Goal: Obtain resource: Download file/media

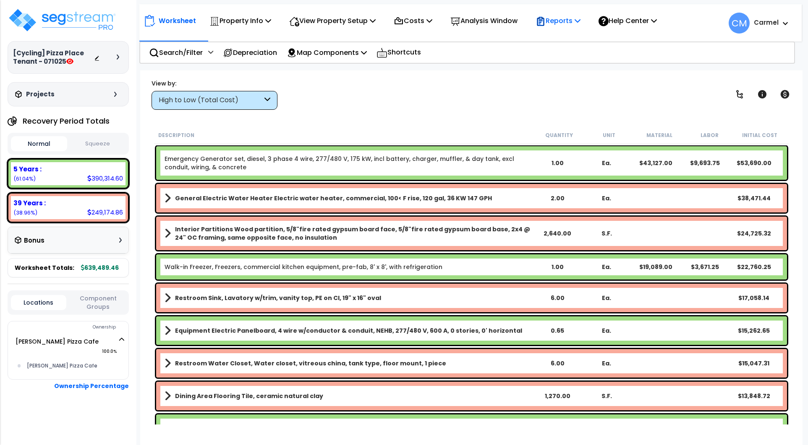
click at [571, 26] on p "Reports" at bounding box center [557, 20] width 45 height 11
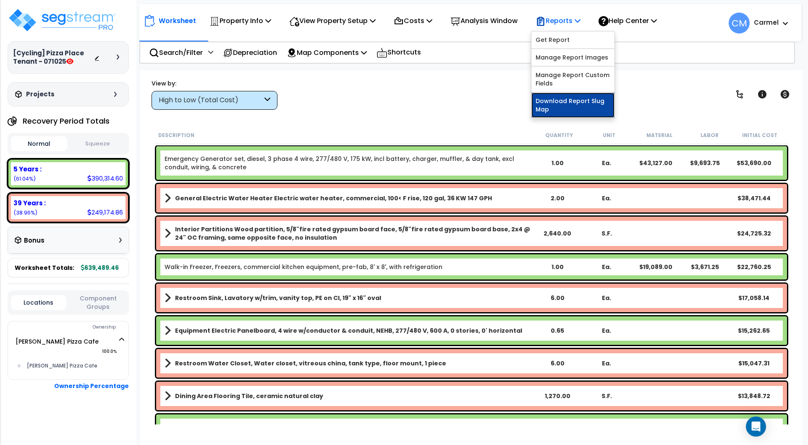
click at [576, 102] on link "Download Report Slug Map" at bounding box center [572, 105] width 83 height 25
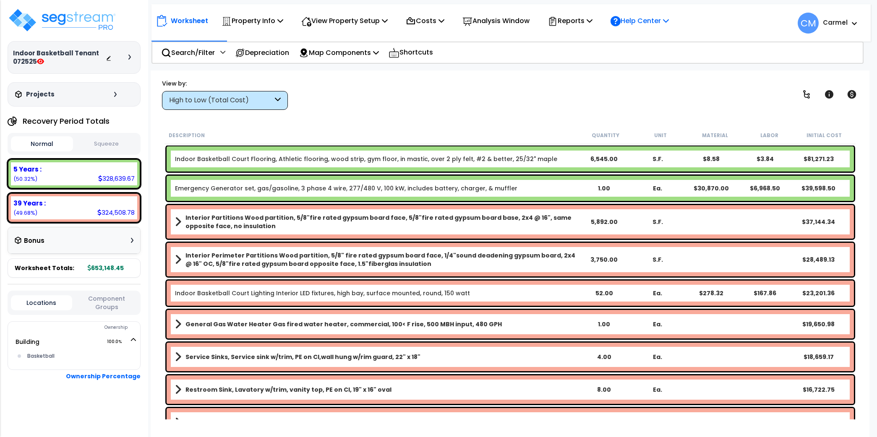
click at [654, 20] on p "Help Center" at bounding box center [639, 20] width 58 height 11
click at [592, 20] on icon at bounding box center [589, 20] width 6 height 7
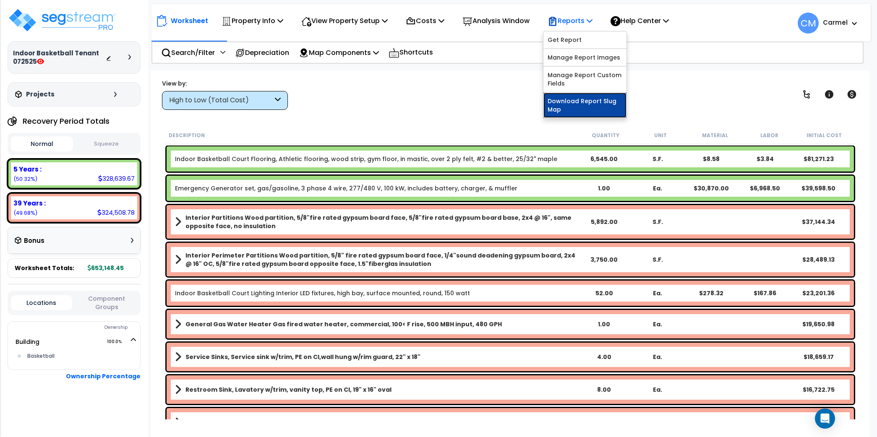
click at [589, 102] on link "Download Report Slug Map" at bounding box center [584, 105] width 83 height 25
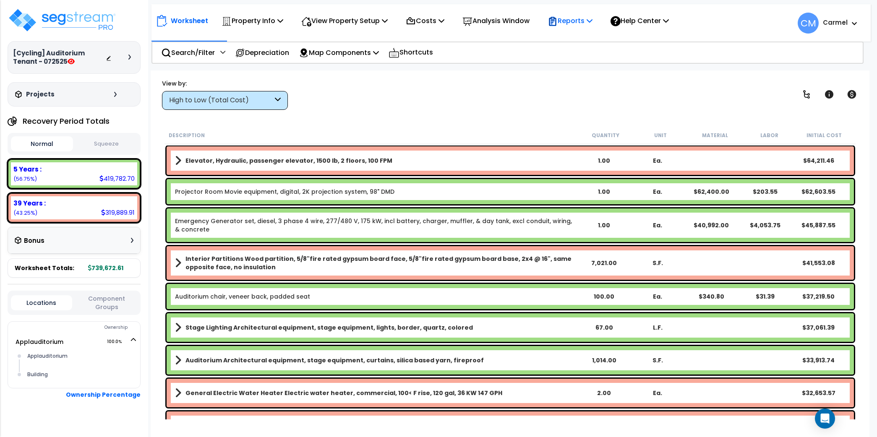
click at [574, 21] on p "Reports" at bounding box center [569, 20] width 45 height 11
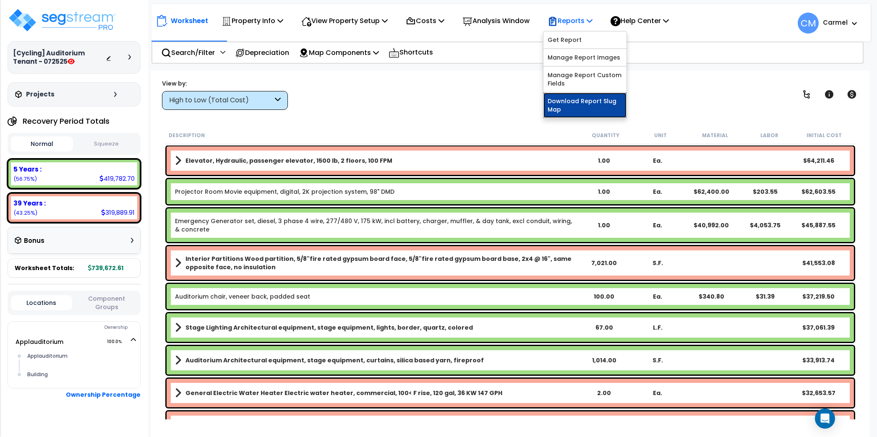
click at [587, 99] on link "Download Report Slug Map" at bounding box center [584, 105] width 83 height 25
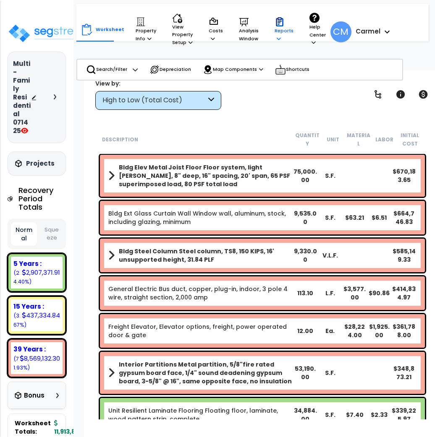
click at [274, 42] on p "Reports" at bounding box center [283, 30] width 19 height 26
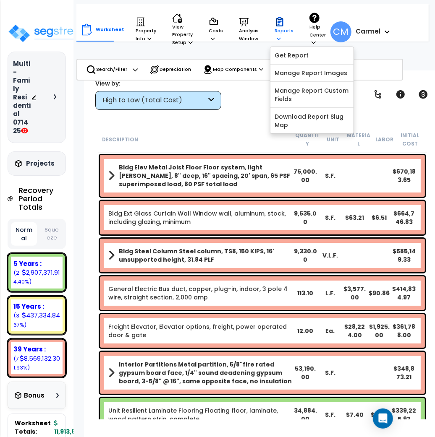
click at [277, 25] on icon at bounding box center [279, 23] width 4 height 4
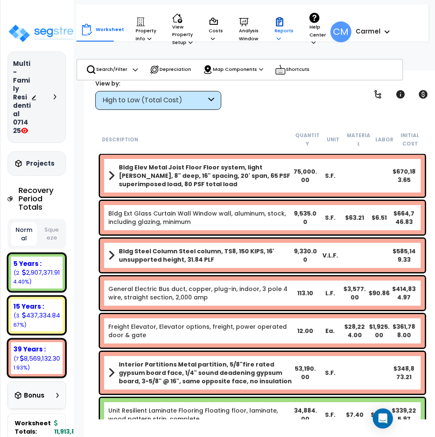
click at [277, 25] on icon at bounding box center [279, 23] width 4 height 4
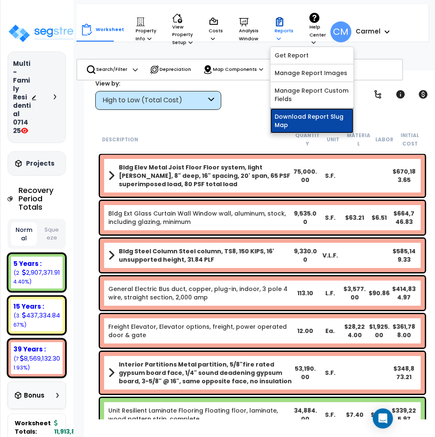
click at [295, 125] on link "Download Report Slug Map" at bounding box center [311, 120] width 83 height 25
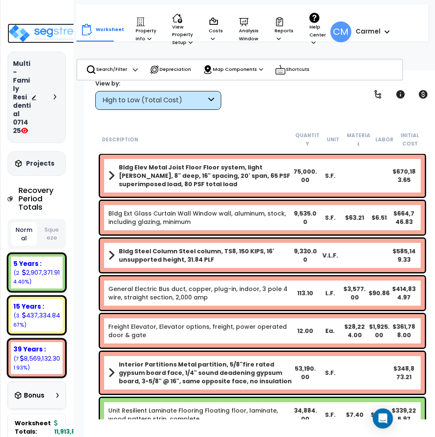
click at [33, 35] on img at bounding box center [50, 33] width 85 height 20
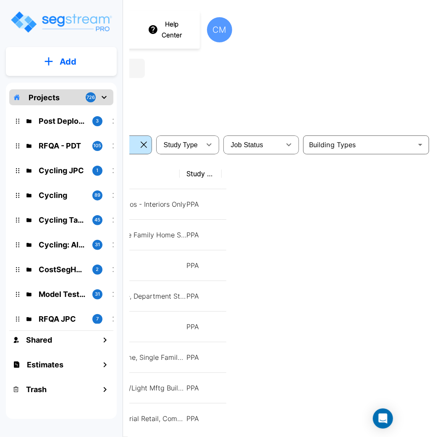
scroll to position [0, 210]
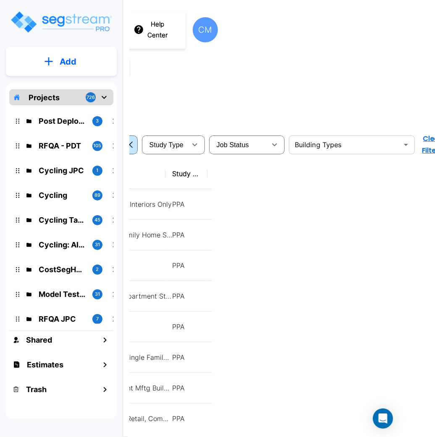
click at [352, 147] on input "text" at bounding box center [344, 145] width 107 height 12
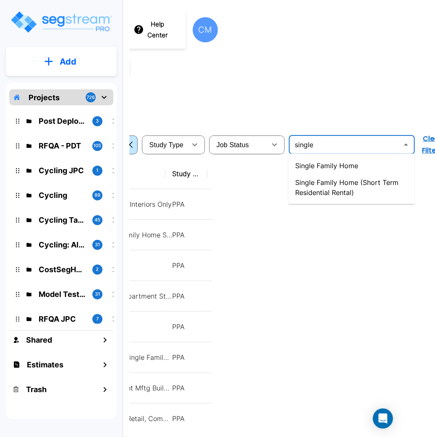
click at [337, 162] on li "Single Family Home" at bounding box center [351, 165] width 126 height 17
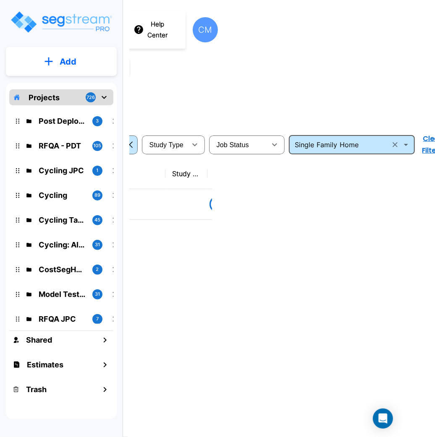
scroll to position [0, 0]
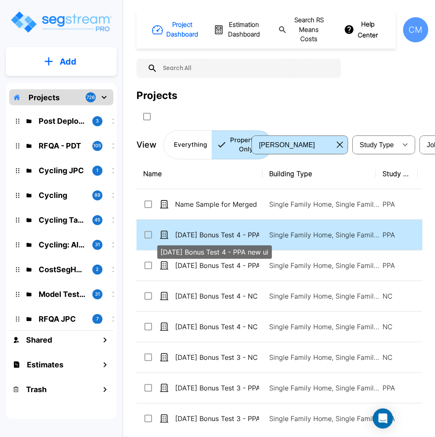
type input "Single Family Home"
click at [250, 235] on p "[DATE] Bonus Test 4 - PPA new ui" at bounding box center [217, 235] width 84 height 10
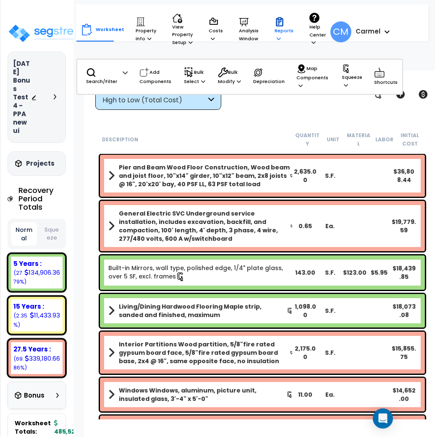
click at [276, 26] on icon at bounding box center [279, 21] width 7 height 9
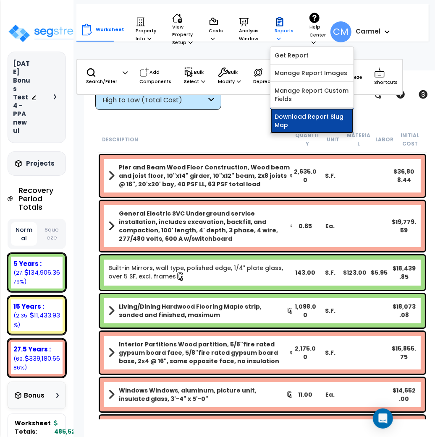
click at [294, 122] on link "Download Report Slug Map" at bounding box center [311, 120] width 83 height 25
